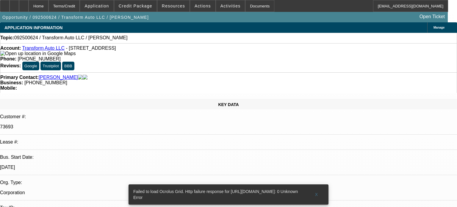
select select "0"
select select "2"
select select "0.1"
select select "4"
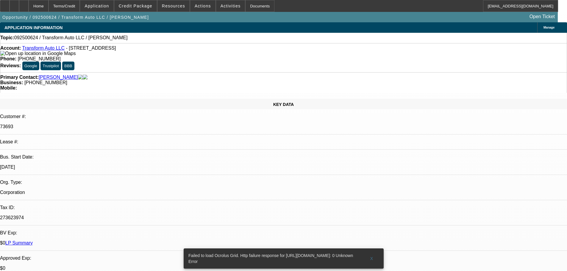
drag, startPoint x: 545, startPoint y: 86, endPoint x: 515, endPoint y: 86, distance: 30.6
radio input "true"
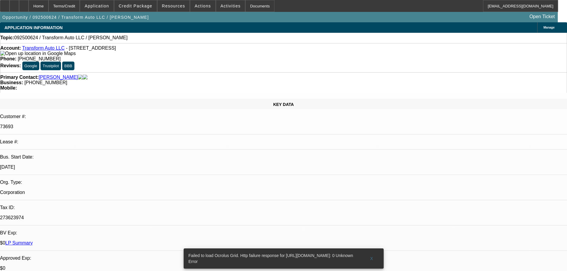
radio input "true"
type textarea "this"
type textarea "t"
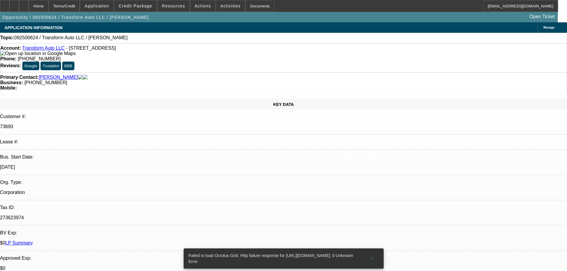
type textarea "THIS WAS A SOLD OFF DEAL"
